Goal: Task Accomplishment & Management: Manage account settings

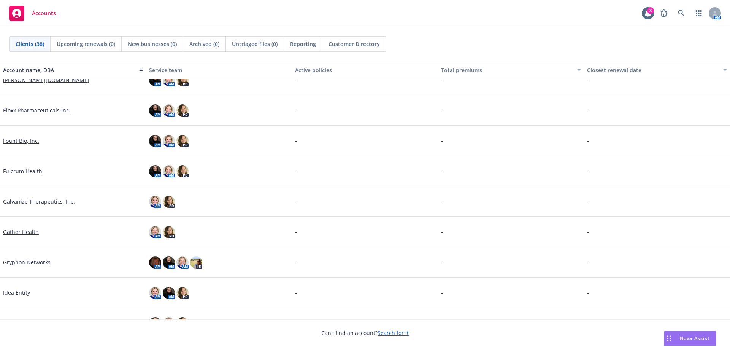
scroll to position [266, 0]
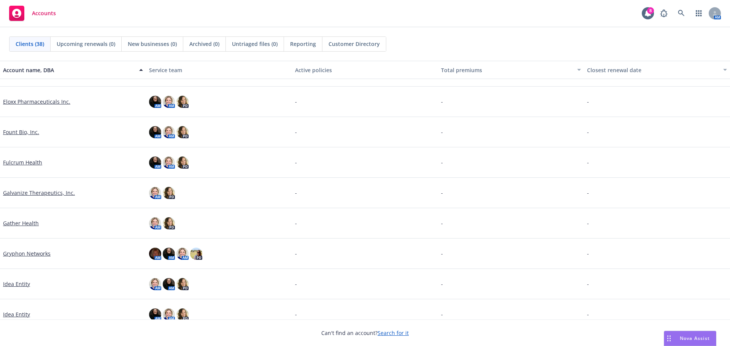
drag, startPoint x: 20, startPoint y: 224, endPoint x: 108, endPoint y: 216, distance: 88.2
click at [20, 224] on link "Gather Health" at bounding box center [21, 223] width 36 height 8
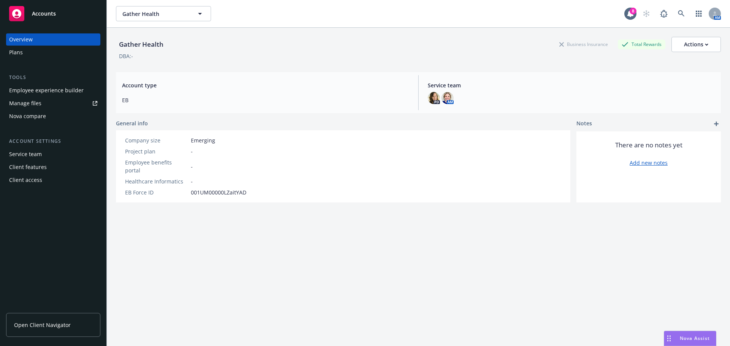
click at [28, 51] on div "Plans" at bounding box center [53, 52] width 88 height 12
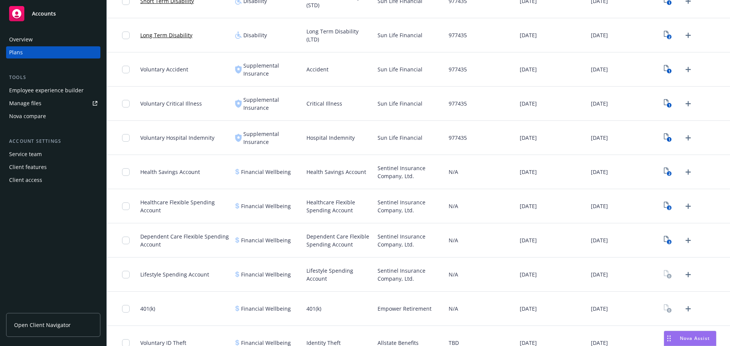
scroll to position [399, 0]
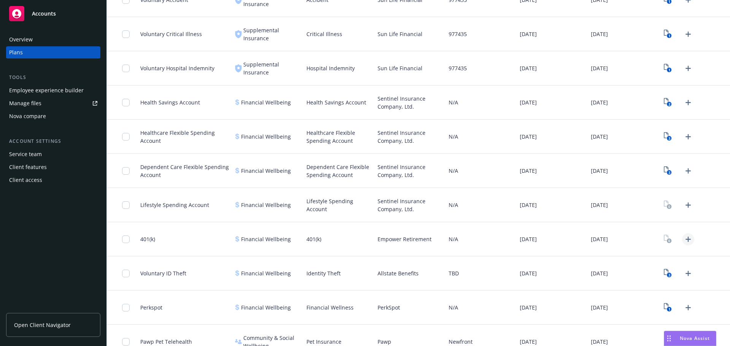
click at [684, 242] on icon "Upload Plan Documents" at bounding box center [688, 239] width 9 height 9
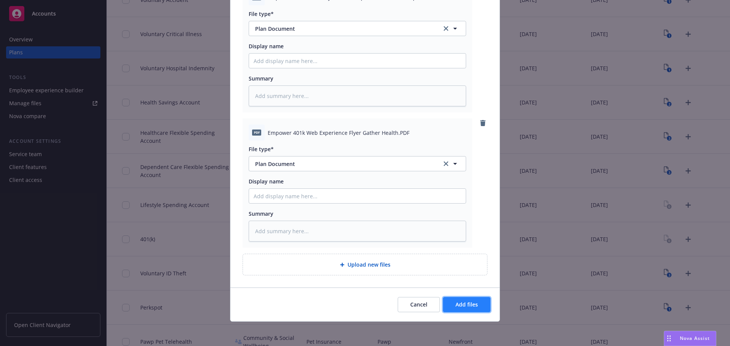
click at [473, 304] on span "Add files" at bounding box center [467, 304] width 22 height 7
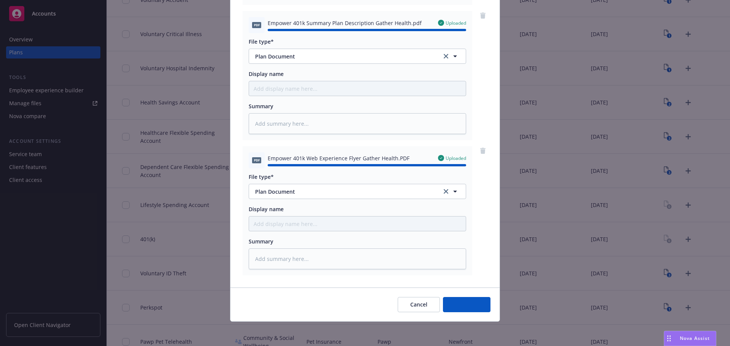
type textarea "x"
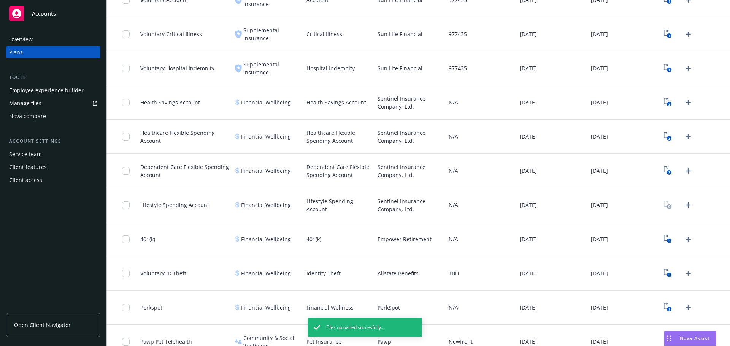
click at [47, 87] on div "Employee experience builder" at bounding box center [46, 90] width 75 height 12
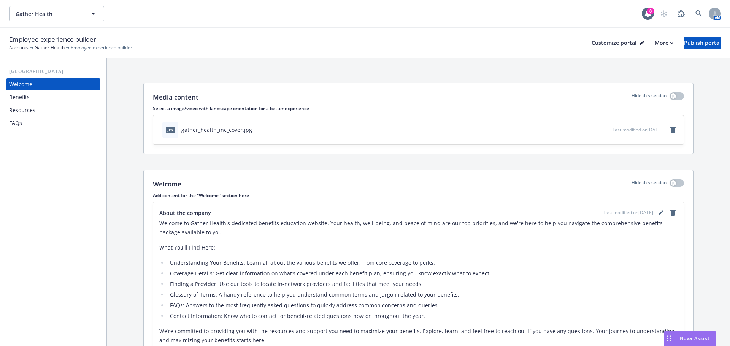
click at [22, 99] on div "Benefits" at bounding box center [19, 97] width 21 height 12
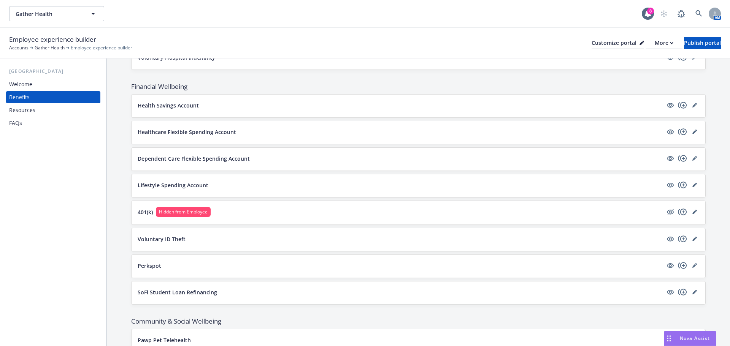
scroll to position [494, 0]
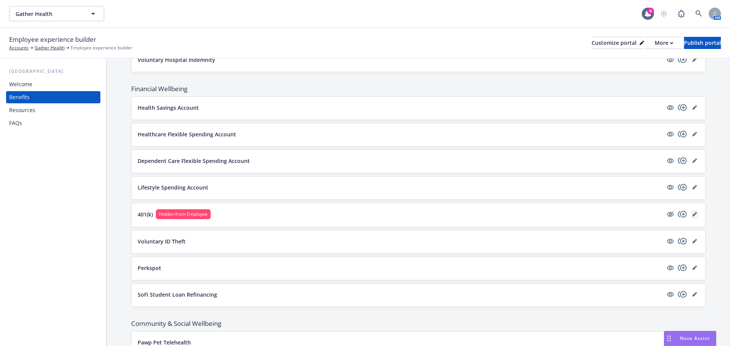
click at [695, 213] on icon "editPencil" at bounding box center [696, 213] width 2 height 2
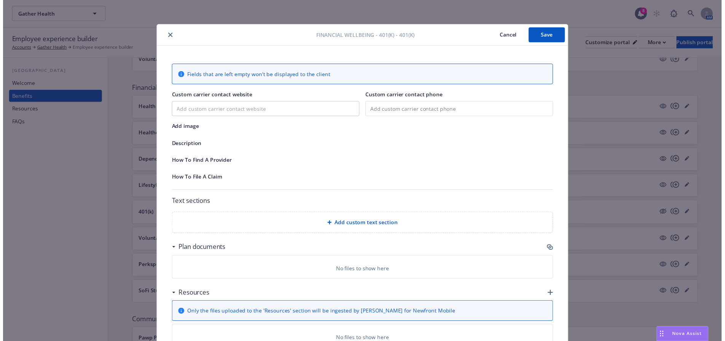
scroll to position [23, 0]
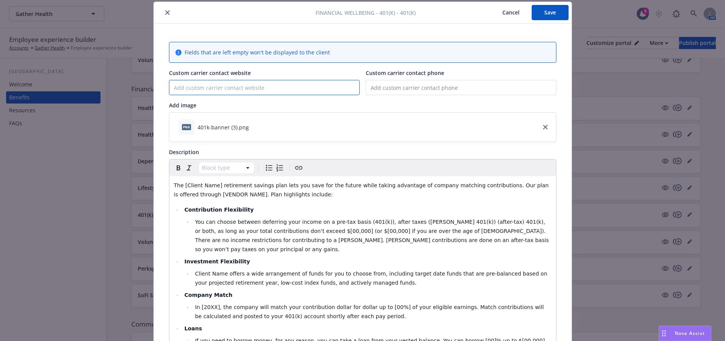
click at [202, 88] on input "Custom carrier contact website" at bounding box center [264, 87] width 190 height 14
type input "www.empowermyretirement.com"
type input "(855) 756-4738"
drag, startPoint x: 181, startPoint y: 184, endPoint x: 213, endPoint y: 187, distance: 32.5
click at [213, 187] on span "The [Client Name] retirement savings plan lets you save for the future while ta…" at bounding box center [362, 189] width 377 height 15
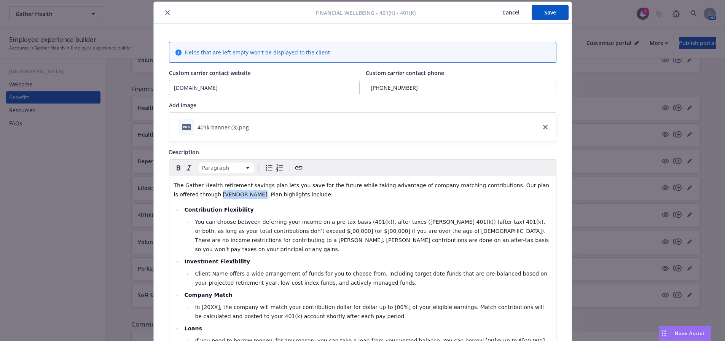
drag, startPoint x: 170, startPoint y: 194, endPoint x: 211, endPoint y: 194, distance: 41.1
click at [211, 194] on div "The Gather Health retirement savings plan lets you save for the future while ta…" at bounding box center [362, 282] width 386 height 213
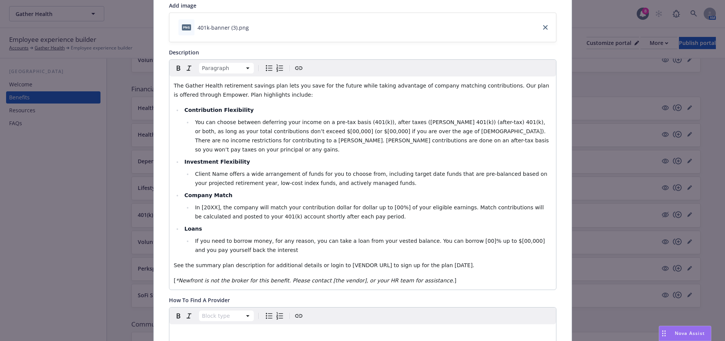
scroll to position [127, 0]
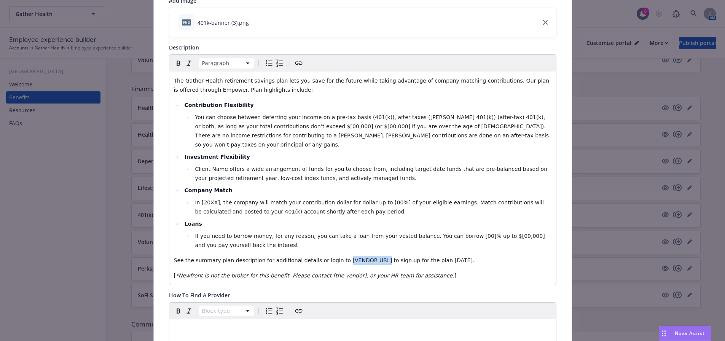
drag, startPoint x: 327, startPoint y: 250, endPoint x: 363, endPoint y: 249, distance: 35.4
click at [363, 257] on span "See the summary plan description for additional details or login to [VENDOR URL…" at bounding box center [324, 260] width 300 height 6
click at [441, 257] on span "to sign up for the plan today.​" at bounding box center [435, 260] width 81 height 6
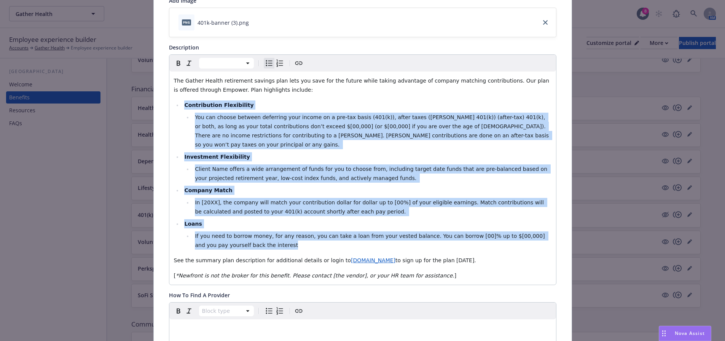
drag, startPoint x: 240, startPoint y: 237, endPoint x: 152, endPoint y: 108, distance: 156.6
click at [154, 108] on div "Fields that are left empty won't be displayed to the client Custom carrier cont…" at bounding box center [363, 275] width 418 height 712
copy ul "Contribution Flexibility​ You can choose between deferring your income on a pre…"
click at [383, 186] on li "Company Match​" at bounding box center [366, 190] width 369 height 9
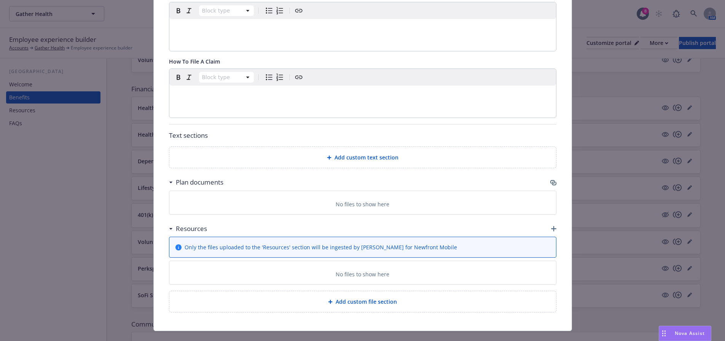
scroll to position [433, 0]
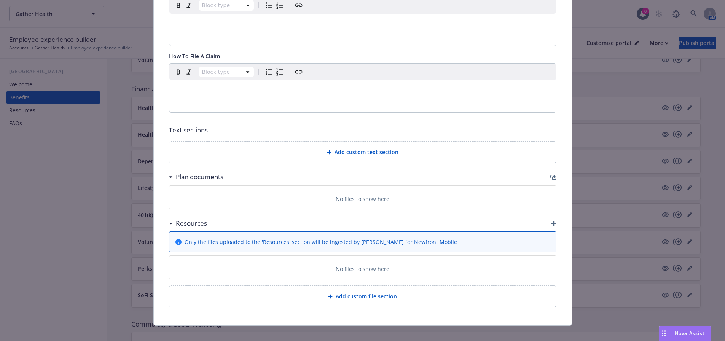
click at [348, 198] on div "No files to show here" at bounding box center [362, 197] width 386 height 23
click at [349, 195] on p "No files to show here" at bounding box center [362, 199] width 54 height 8
click at [545, 169] on div "Plan documents" at bounding box center [362, 177] width 387 height 16
click at [551, 175] on icon "button" at bounding box center [552, 177] width 5 height 4
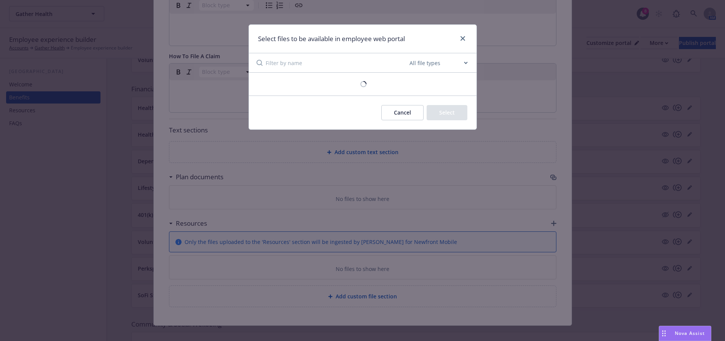
scroll to position [427, 0]
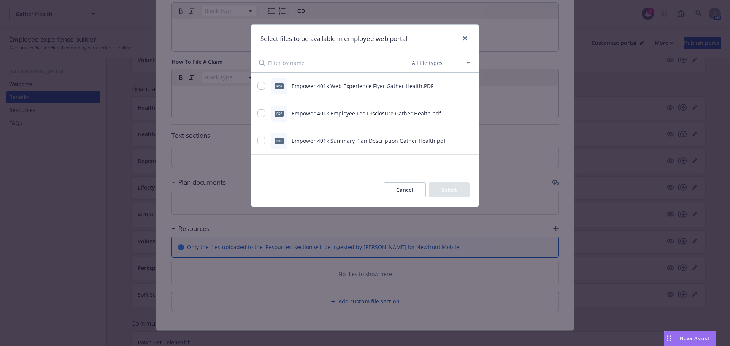
click at [261, 82] on div "PDF Empower 401k Web Experience Flyer Gather Health.PDF" at bounding box center [355, 86] width 196 height 16
click at [261, 86] on input "checkbox" at bounding box center [261, 86] width 8 height 8
checkbox input "true"
click at [261, 111] on input "checkbox" at bounding box center [261, 114] width 8 height 8
checkbox input "true"
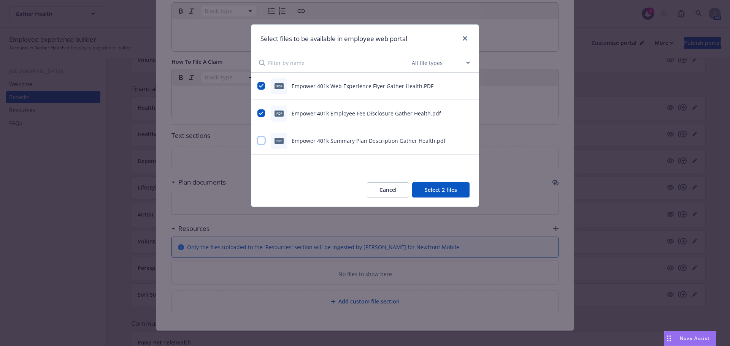
click at [260, 140] on input "checkbox" at bounding box center [261, 141] width 8 height 8
checkbox input "true"
click at [445, 186] on button "Select 3 files" at bounding box center [440, 190] width 57 height 15
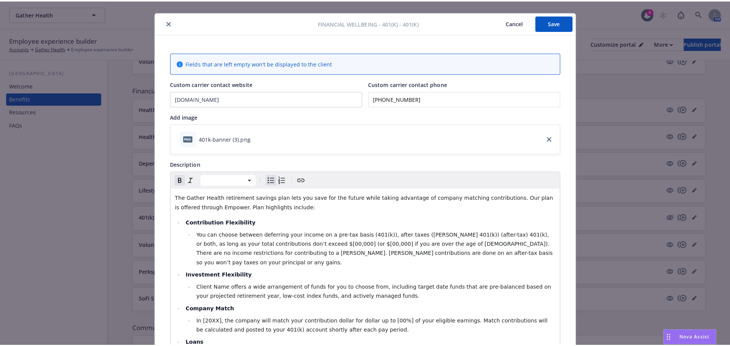
scroll to position [0, 0]
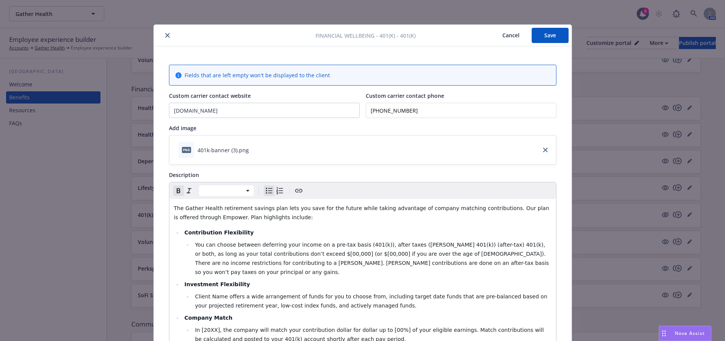
click at [554, 37] on button "Save" at bounding box center [549, 35] width 37 height 15
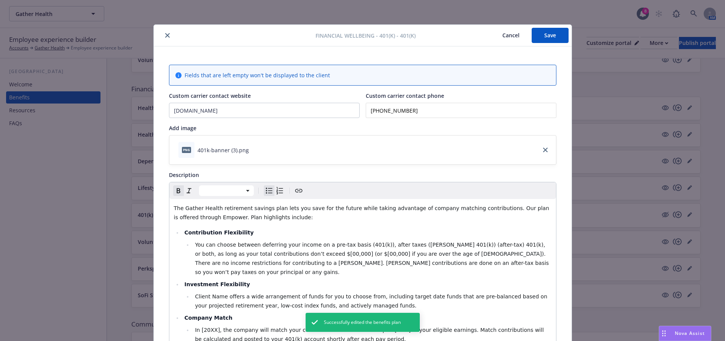
click at [165, 35] on icon "close" at bounding box center [167, 35] width 5 height 5
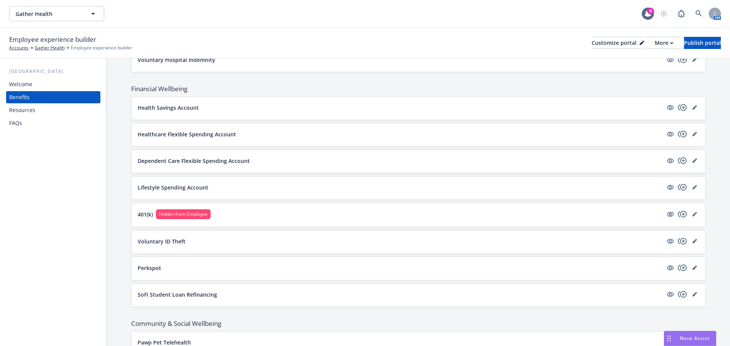
click at [730, 346] on html "Gather Health Gather Health 8 AM Employee experience builder Accounts Gather He…" at bounding box center [365, 173] width 730 height 346
